Goal: Obtain resource: Download file/media

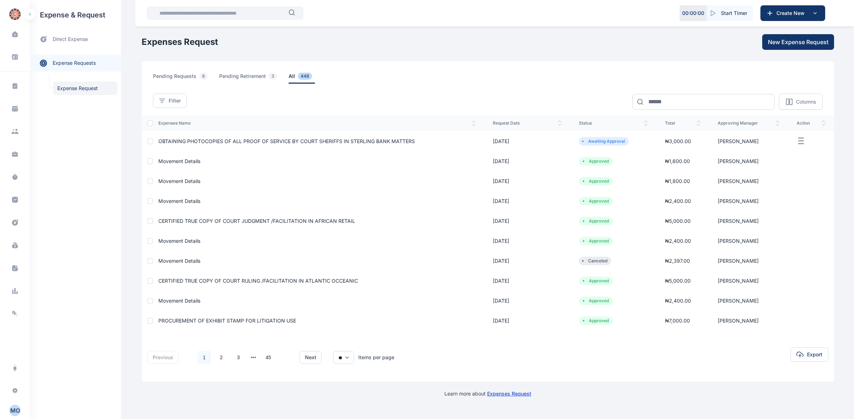
click at [171, 139] on span "OBTAINING PHOTOCOPIES OF ALL PROOF OF SERVICE BY COURT SHERIFFS IN STERLING BAN…" at bounding box center [286, 141] width 257 height 6
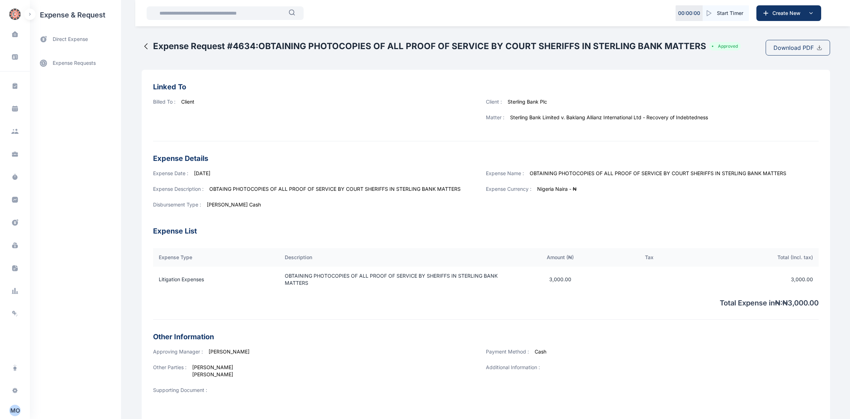
click at [801, 45] on span "Download PDF" at bounding box center [793, 47] width 40 height 9
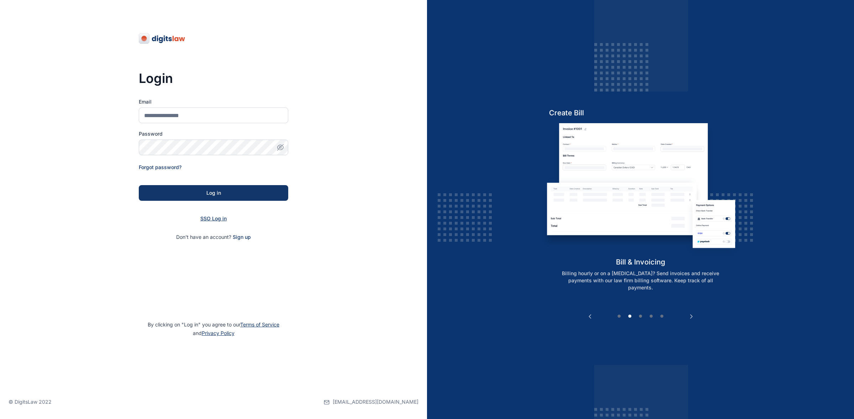
click at [216, 218] on span "SSO Log in" at bounding box center [213, 218] width 26 height 6
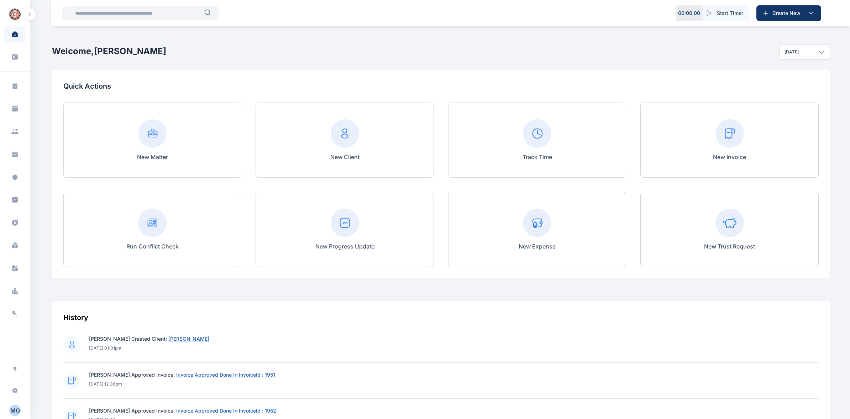
click at [534, 232] on rect at bounding box center [537, 223] width 28 height 28
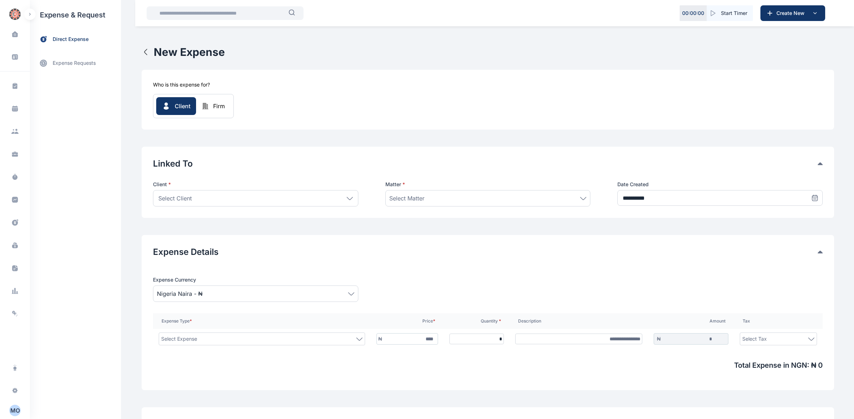
type input "*"
click at [99, 64] on link "expense requests expense requests" at bounding box center [75, 62] width 91 height 17
click at [99, 91] on span "Expense Request Expense Request" at bounding box center [85, 89] width 64 height 14
